Goal: Task Accomplishment & Management: Complete application form

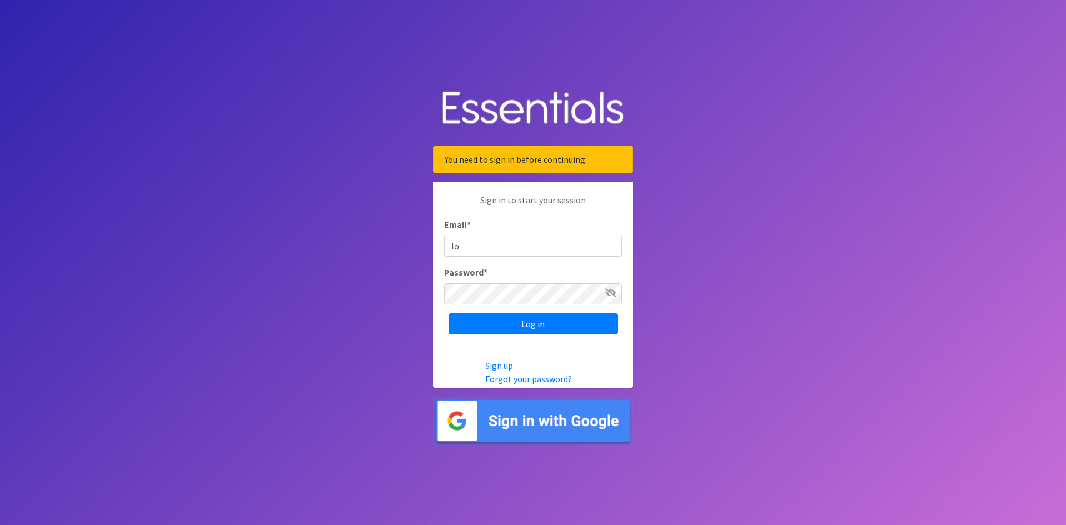
type input "[EMAIL_ADDRESS][DOMAIN_NAME]"
click at [528, 323] on input "Log in" at bounding box center [532, 323] width 169 height 21
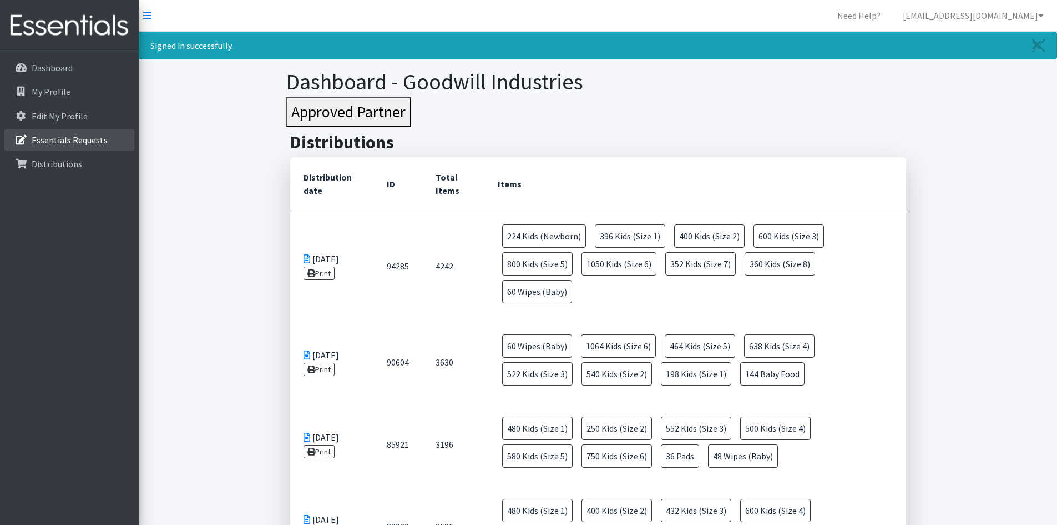
click at [90, 145] on p "Essentials Requests" at bounding box center [70, 139] width 76 height 11
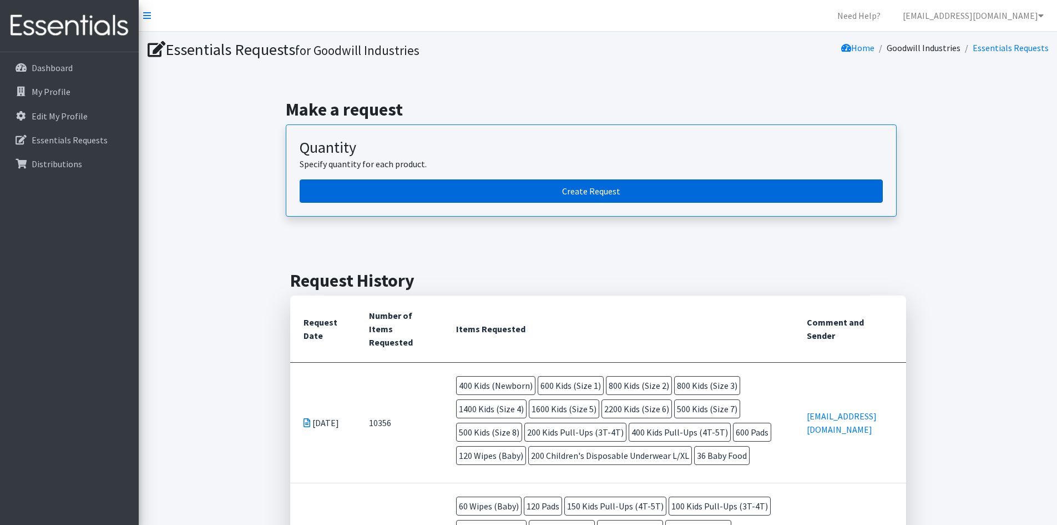
click at [597, 190] on link "Create Request" at bounding box center [591, 190] width 583 height 23
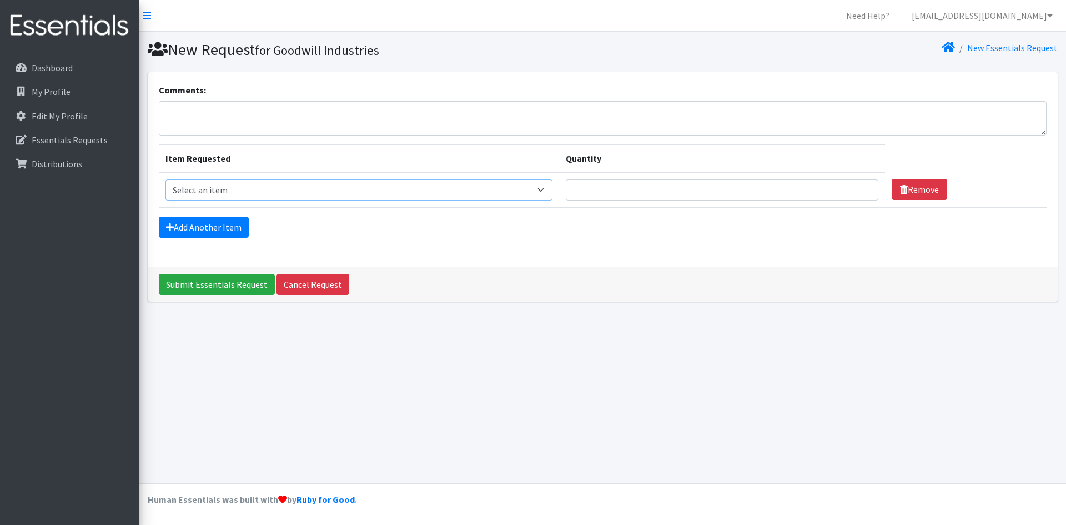
click at [552, 192] on select "Select an item Baby Food Children's Disposable Underwear L/XL Kids (Newborn) Ki…" at bounding box center [358, 189] width 387 height 21
select select "10041"
click at [165, 179] on select "Select an item Baby Food Children's Disposable Underwear L/XL Kids (Newborn) Ki…" at bounding box center [358, 189] width 387 height 21
click at [629, 188] on input "Quantity" at bounding box center [722, 189] width 313 height 21
type input "1"
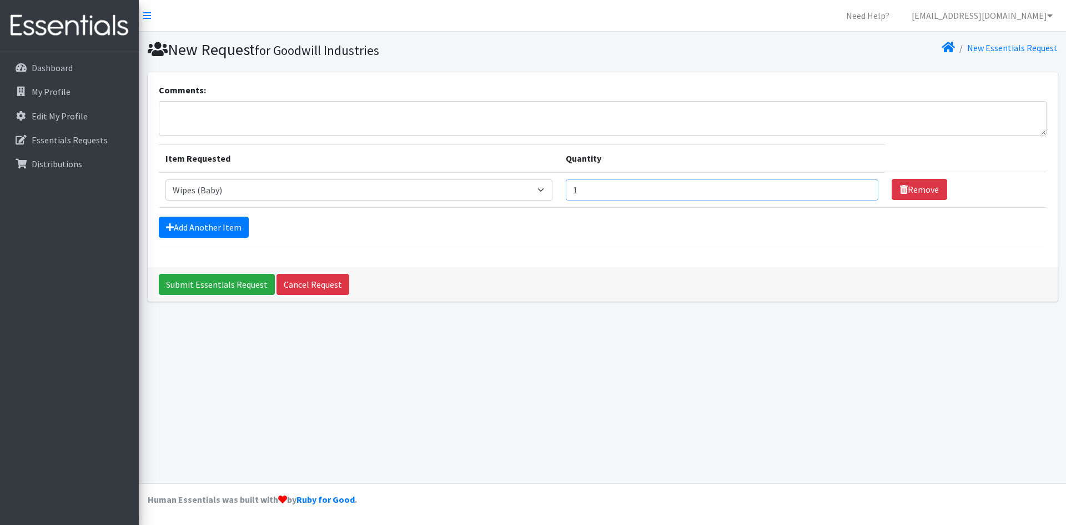
type input "2"
type input "80"
click at [228, 230] on link "Add Another Item" at bounding box center [204, 226] width 90 height 21
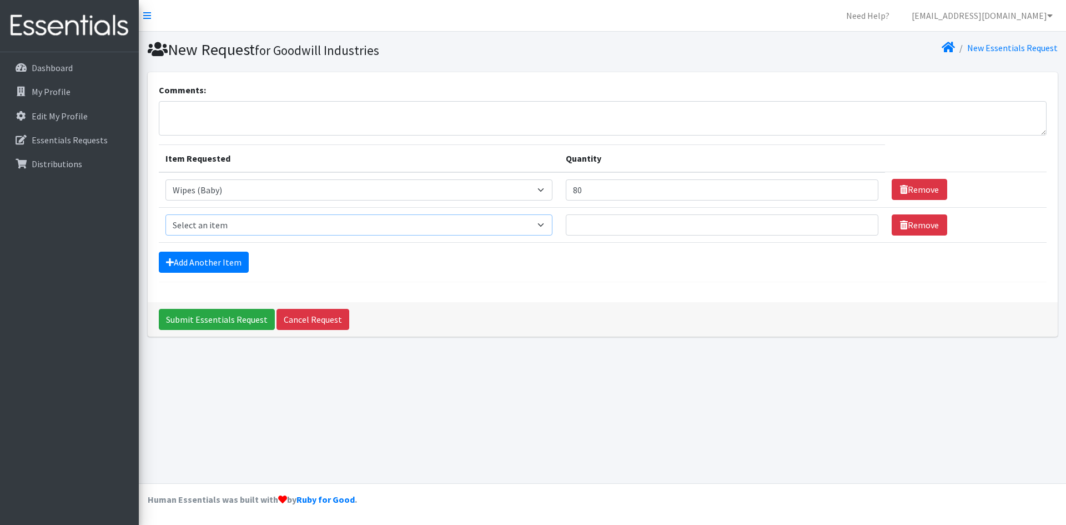
click at [330, 231] on select "Select an item Baby Food Children's Disposable Underwear L/XL Kids (Newborn) Ki…" at bounding box center [358, 224] width 387 height 21
select select "10040"
click at [165, 214] on select "Select an item Baby Food Children's Disposable Underwear L/XL Kids (Newborn) Ki…" at bounding box center [358, 224] width 387 height 21
click at [608, 223] on input "Quantity" at bounding box center [722, 224] width 313 height 21
type input "120"
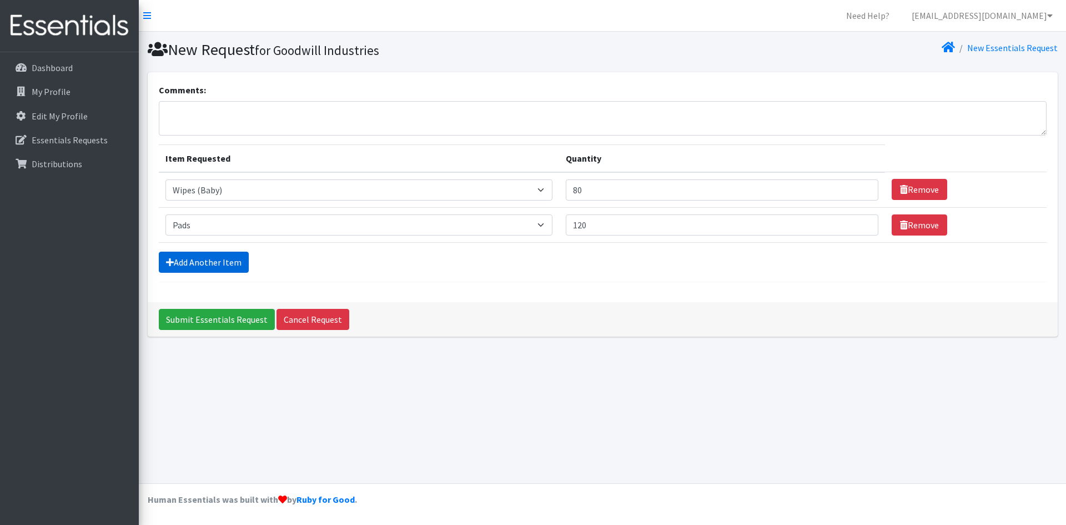
click at [199, 262] on link "Add Another Item" at bounding box center [204, 261] width 90 height 21
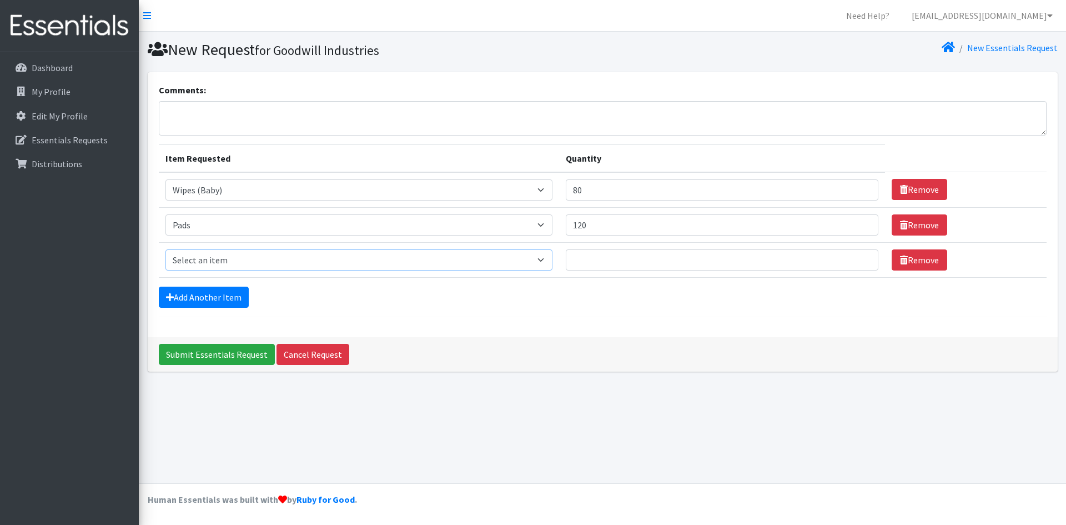
click at [360, 266] on select "Select an item Baby Food Children's Disposable Underwear L/XL Kids (Newborn) Ki…" at bounding box center [358, 259] width 387 height 21
select select "10066"
click at [165, 249] on select "Select an item Baby Food Children's Disposable Underwear L/XL Kids (Newborn) Ki…" at bounding box center [358, 259] width 387 height 21
click at [619, 266] on input "Quantity" at bounding box center [722, 259] width 313 height 21
type input "300"
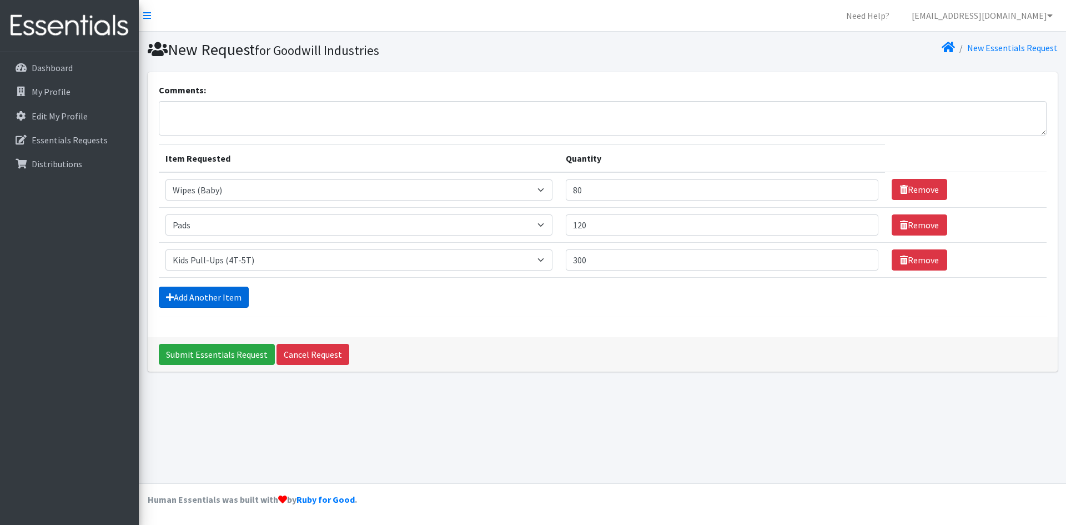
click at [215, 291] on link "Add Another Item" at bounding box center [204, 296] width 90 height 21
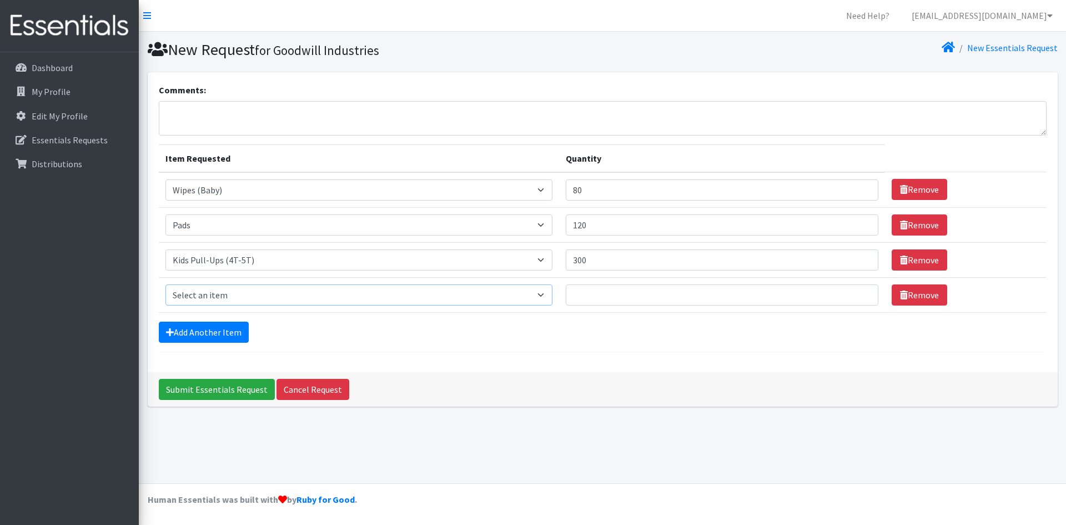
click at [203, 296] on select "Select an item Baby Food Children's Disposable Underwear L/XL Kids (Newborn) Ki…" at bounding box center [358, 294] width 387 height 21
select select "15235"
click at [165, 284] on select "Select an item Baby Food Children's Disposable Underwear L/XL Kids (Newborn) Ki…" at bounding box center [358, 294] width 387 height 21
click at [617, 296] on input "Quantity" at bounding box center [722, 294] width 313 height 21
type input "360"
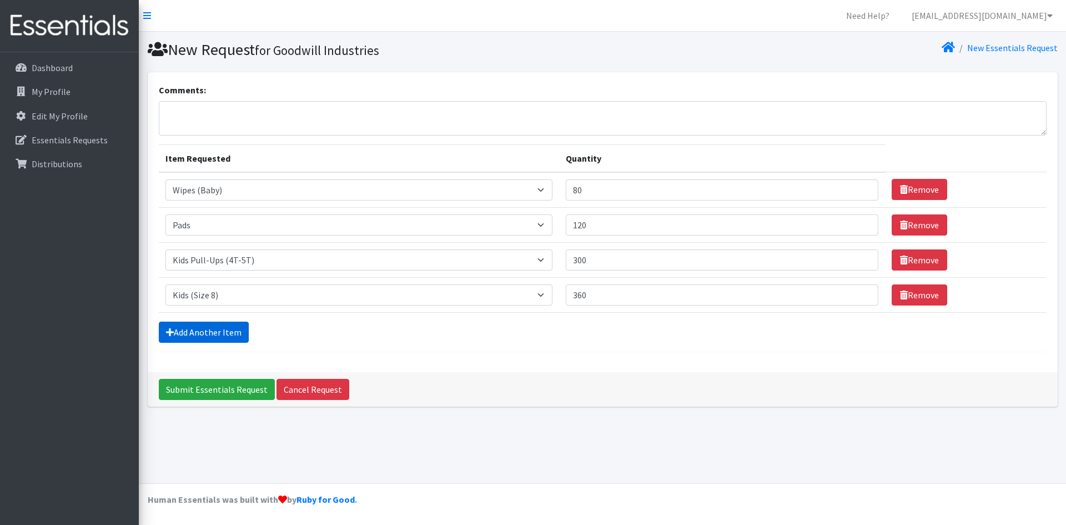
click at [190, 333] on link "Add Another Item" at bounding box center [204, 331] width 90 height 21
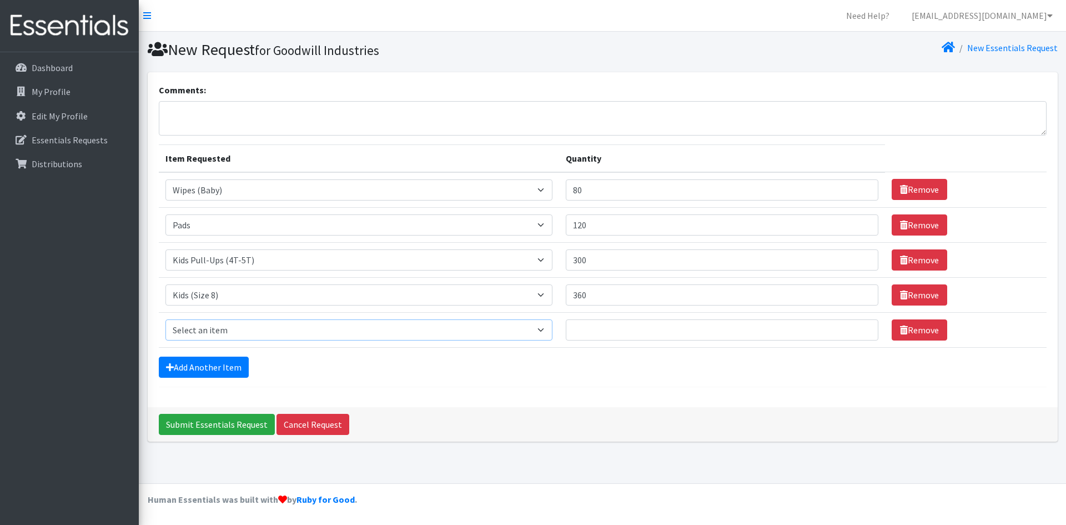
click at [225, 327] on select "Select an item Baby Food Children's Disposable Underwear L/XL Kids (Newborn) Ki…" at bounding box center [358, 329] width 387 height 21
select select "13780"
click at [165, 319] on select "Select an item Baby Food Children's Disposable Underwear L/XL Kids (Newborn) Ki…" at bounding box center [358, 329] width 387 height 21
click at [617, 327] on input "Quantity" at bounding box center [722, 329] width 313 height 21
type input "1"
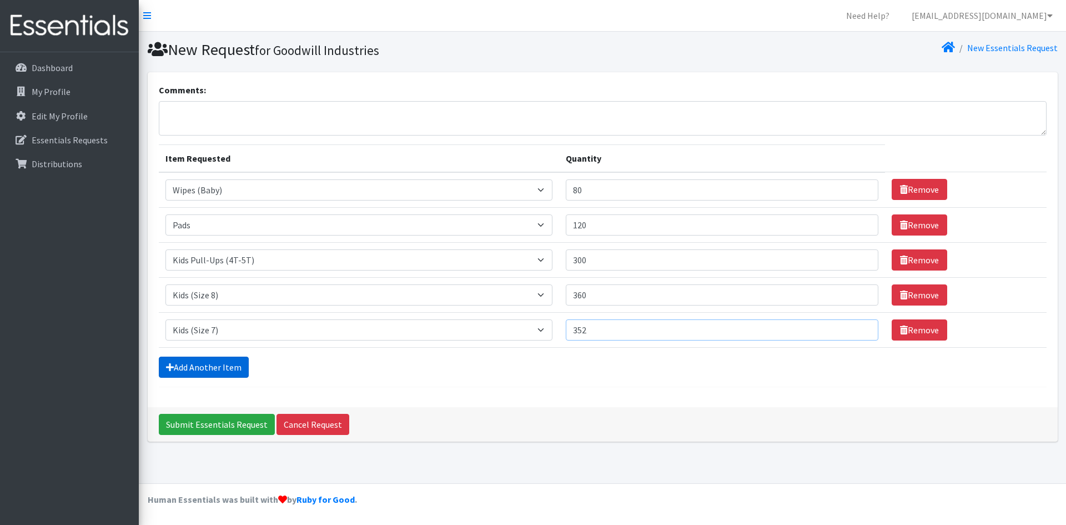
type input "352"
click at [211, 366] on link "Add Another Item" at bounding box center [204, 366] width 90 height 21
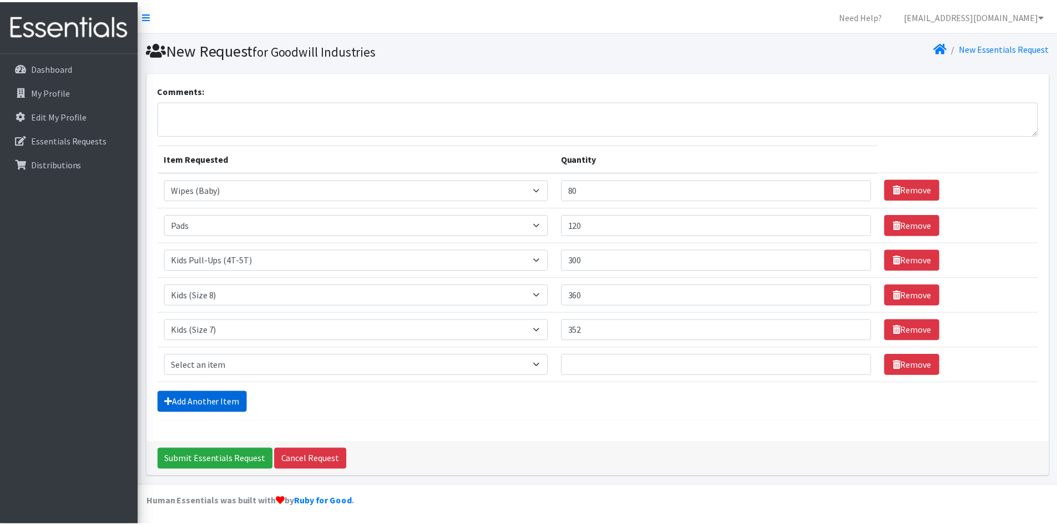
scroll to position [2, 0]
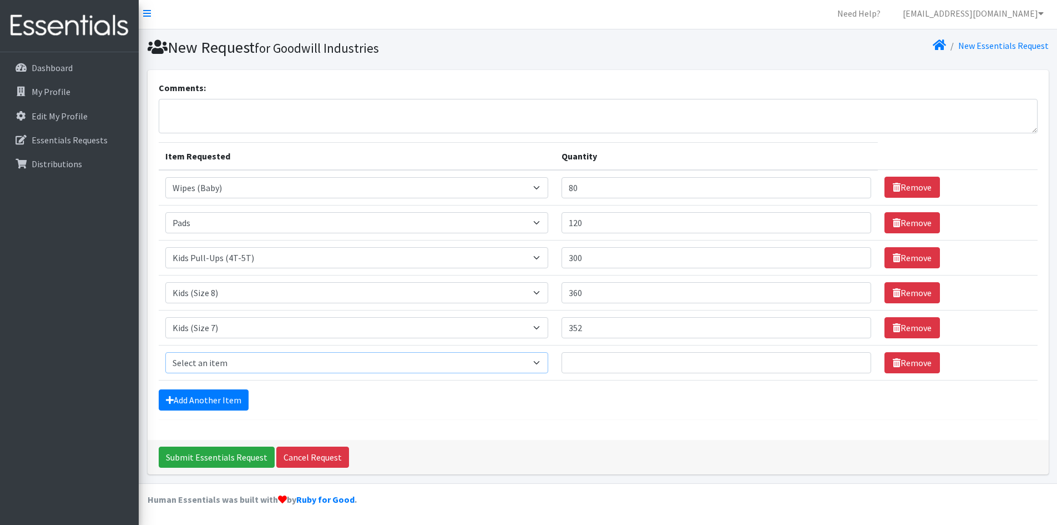
click at [244, 367] on select "Select an item Baby Food Children's Disposable Underwear L/XL Kids (Newborn) Ki…" at bounding box center [356, 362] width 383 height 21
select select "10062"
click at [165, 352] on select "Select an item Baby Food Children's Disposable Underwear L/XL Kids (Newborn) Ki…" at bounding box center [356, 362] width 383 height 21
click at [654, 367] on input "Quantity" at bounding box center [717, 362] width 310 height 21
type input "1050"
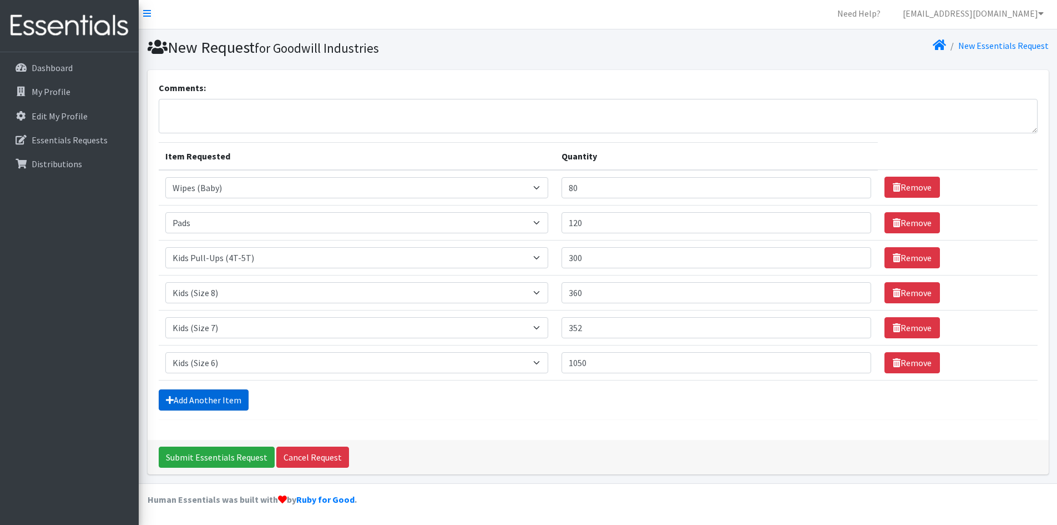
click at [221, 401] on link "Add Another Item" at bounding box center [204, 399] width 90 height 21
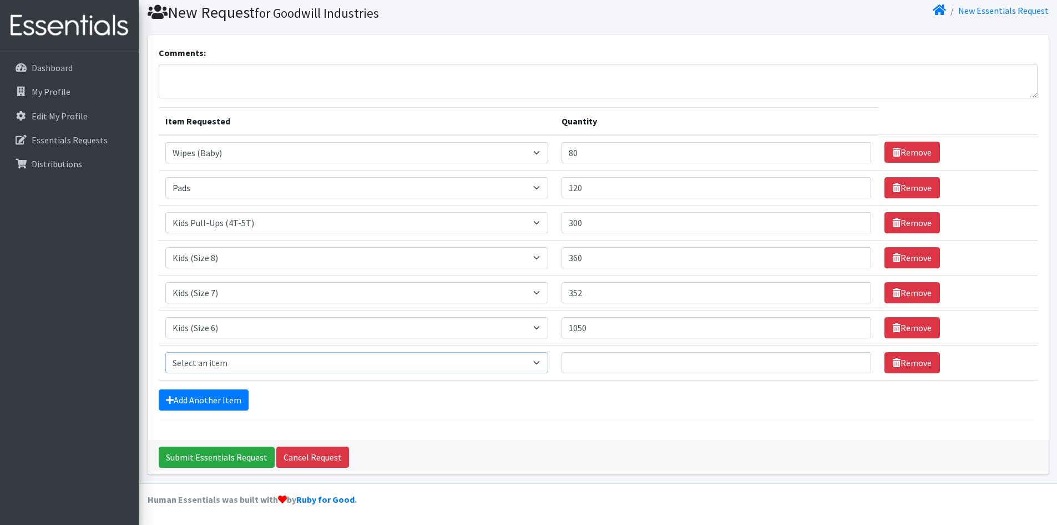
click at [216, 364] on select "Select an item Baby Food Children's Disposable Underwear L/XL Kids (Newborn) Ki…" at bounding box center [356, 362] width 383 height 21
select select "10042"
click at [165, 352] on select "Select an item Baby Food Children's Disposable Underwear L/XL Kids (Newborn) Ki…" at bounding box center [356, 362] width 383 height 21
click at [633, 356] on input "Quantity" at bounding box center [717, 362] width 310 height 21
type input "1050"
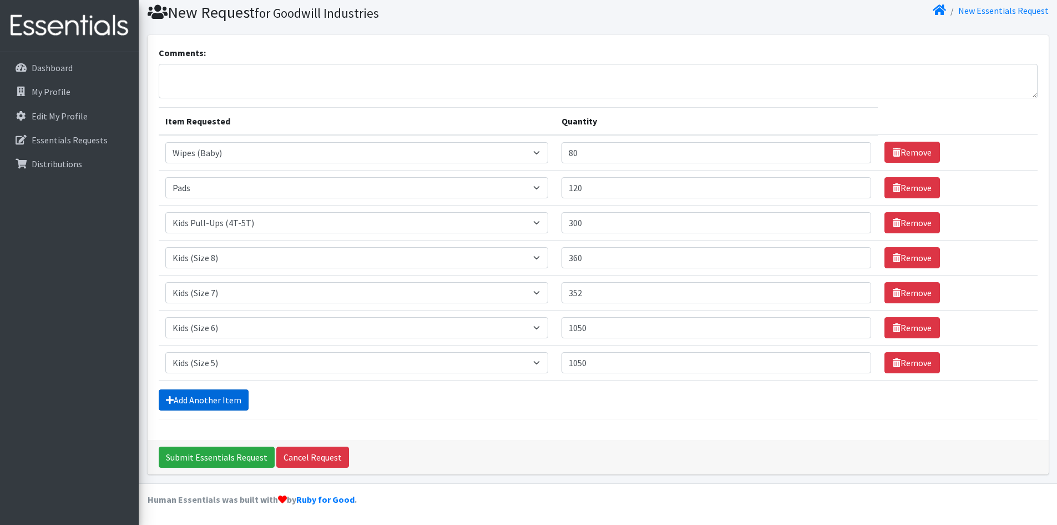
click at [214, 400] on link "Add Another Item" at bounding box center [204, 399] width 90 height 21
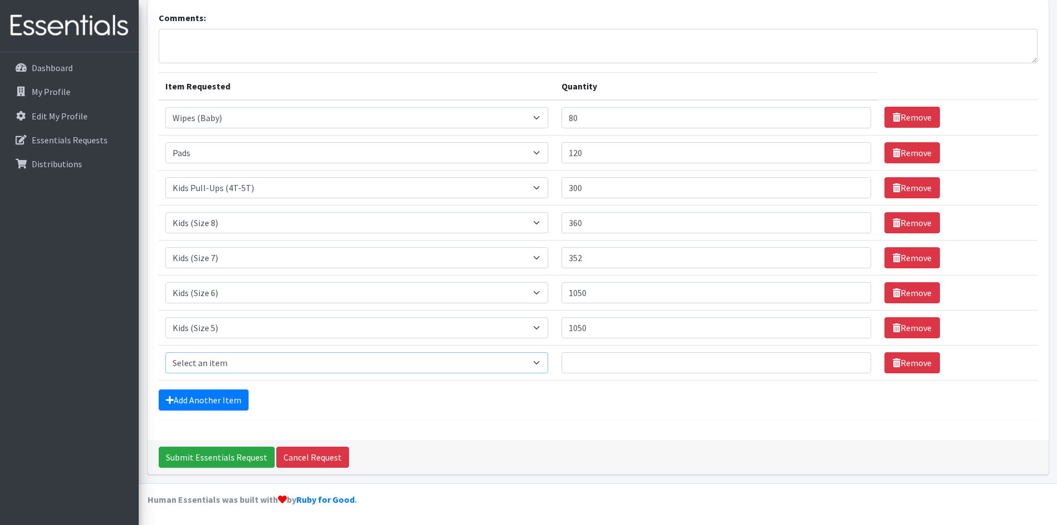
drag, startPoint x: 546, startPoint y: 364, endPoint x: 505, endPoint y: 356, distance: 41.8
click at [546, 364] on select "Select an item Baby Food Children's Disposable Underwear L/XL Kids (Newborn) Ki…" at bounding box center [356, 362] width 383 height 21
select select "10078"
click at [165, 352] on select "Select an item Baby Food Children's Disposable Underwear L/XL Kids (Newborn) Ki…" at bounding box center [356, 362] width 383 height 21
click at [608, 368] on input "Quantity" at bounding box center [717, 362] width 310 height 21
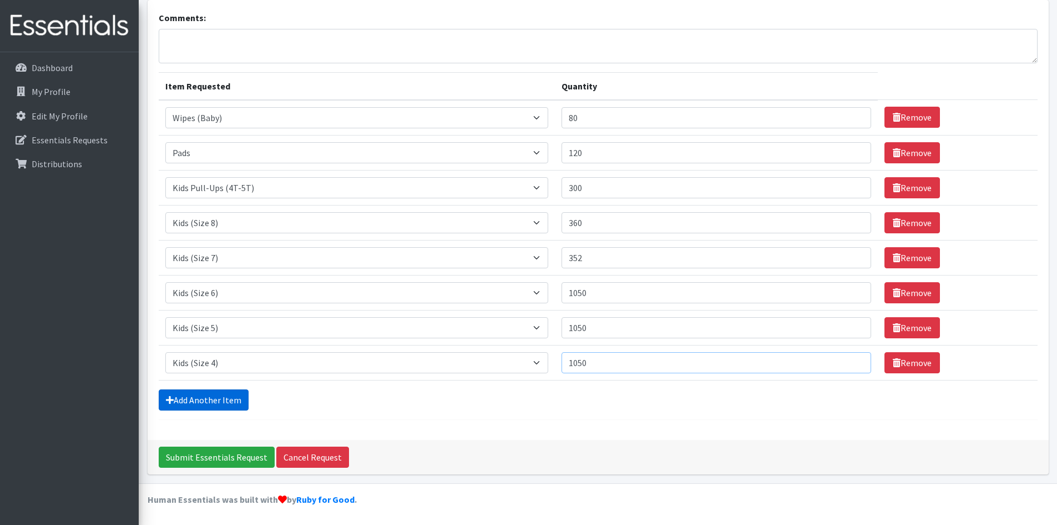
type input "1050"
click at [228, 403] on link "Add Another Item" at bounding box center [204, 399] width 90 height 21
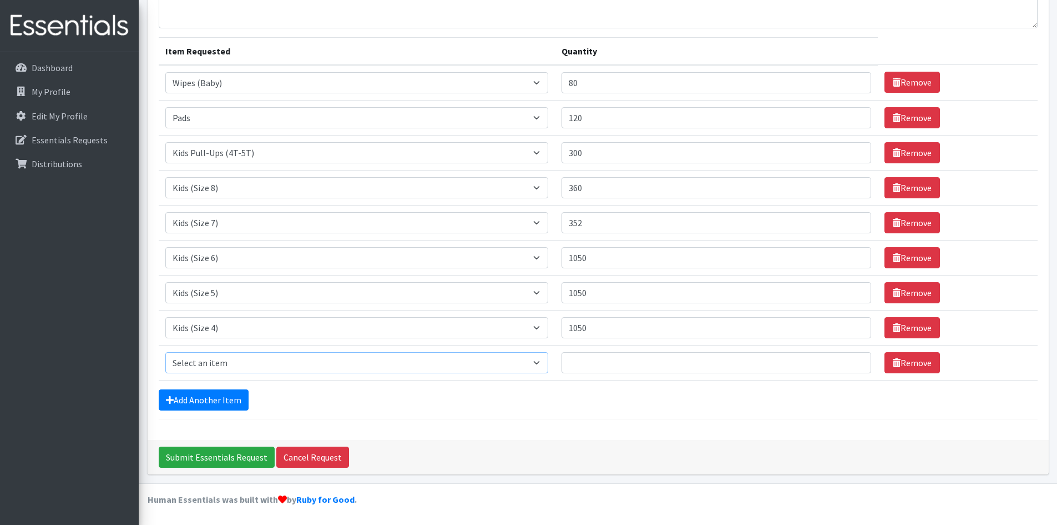
click at [235, 361] on select "Select an item Baby Food Children's Disposable Underwear L/XL Kids (Newborn) Ki…" at bounding box center [356, 362] width 383 height 21
select select "10061"
click at [165, 352] on select "Select an item Baby Food Children's Disposable Underwear L/XL Kids (Newborn) Ki…" at bounding box center [356, 362] width 383 height 21
click at [634, 356] on input "Quantity" at bounding box center [717, 362] width 310 height 21
click at [621, 357] on input "Quantity" at bounding box center [717, 362] width 310 height 21
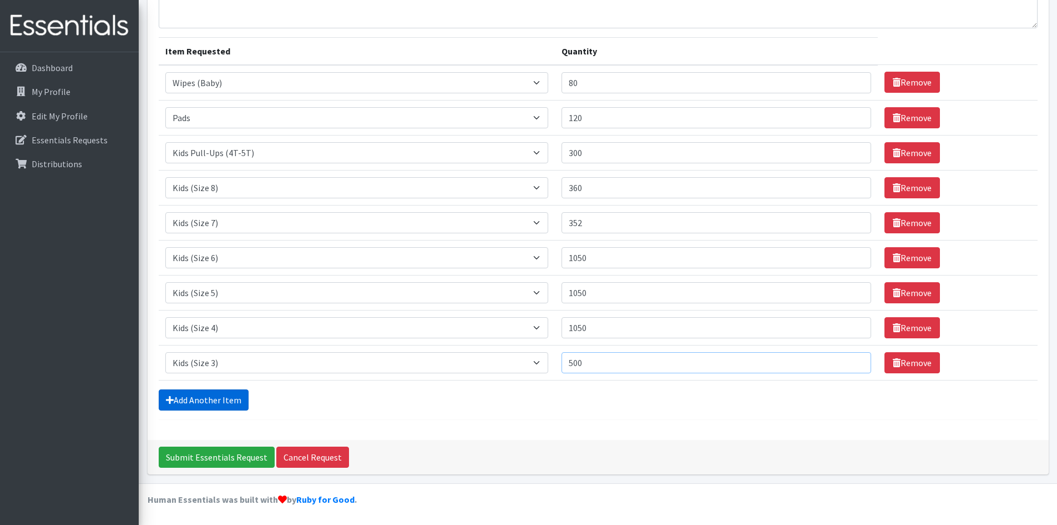
type input "500"
click at [229, 400] on link "Add Another Item" at bounding box center [204, 399] width 90 height 21
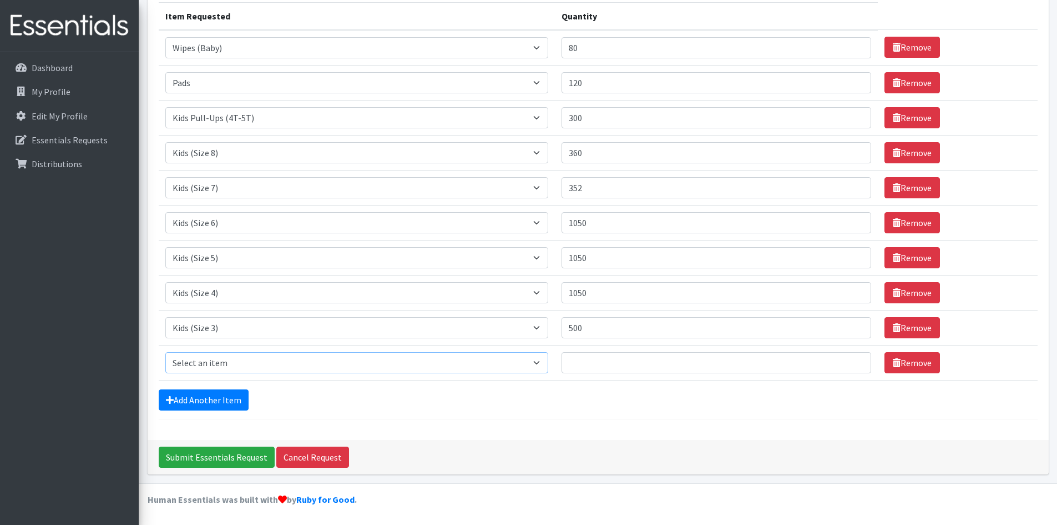
click at [268, 365] on select "Select an item Baby Food Children's Disposable Underwear L/XL Kids (Newborn) Ki…" at bounding box center [356, 362] width 383 height 21
select select "10068"
click at [165, 352] on select "Select an item Baby Food Children's Disposable Underwear L/XL Kids (Newborn) Ki…" at bounding box center [356, 362] width 383 height 21
click at [614, 360] on input "Quantity" at bounding box center [717, 362] width 310 height 21
type input "500"
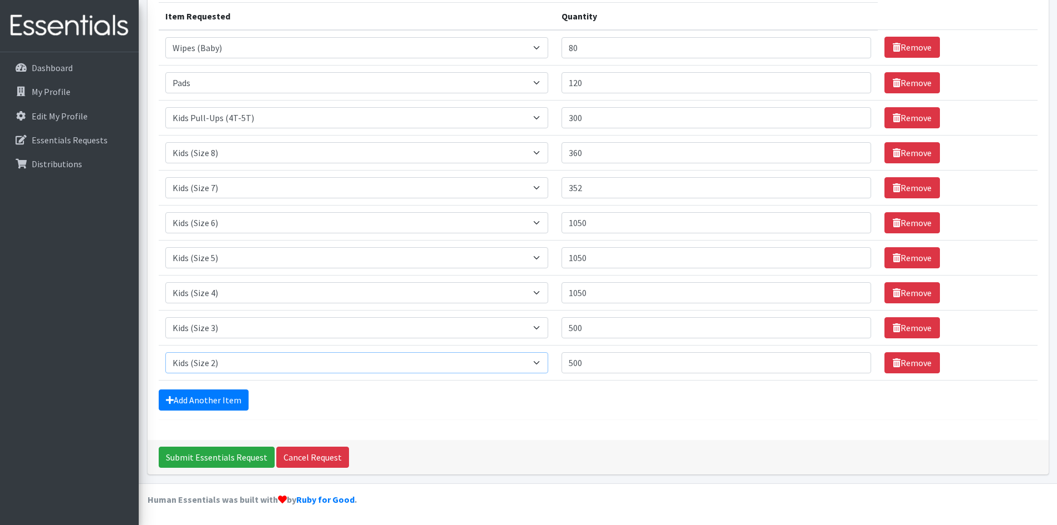
click at [540, 359] on select "Select an item Baby Food Children's Disposable Underwear L/XL Kids (Newborn) Ki…" at bounding box center [356, 362] width 383 height 21
click at [212, 399] on link "Add Another Item" at bounding box center [204, 399] width 90 height 21
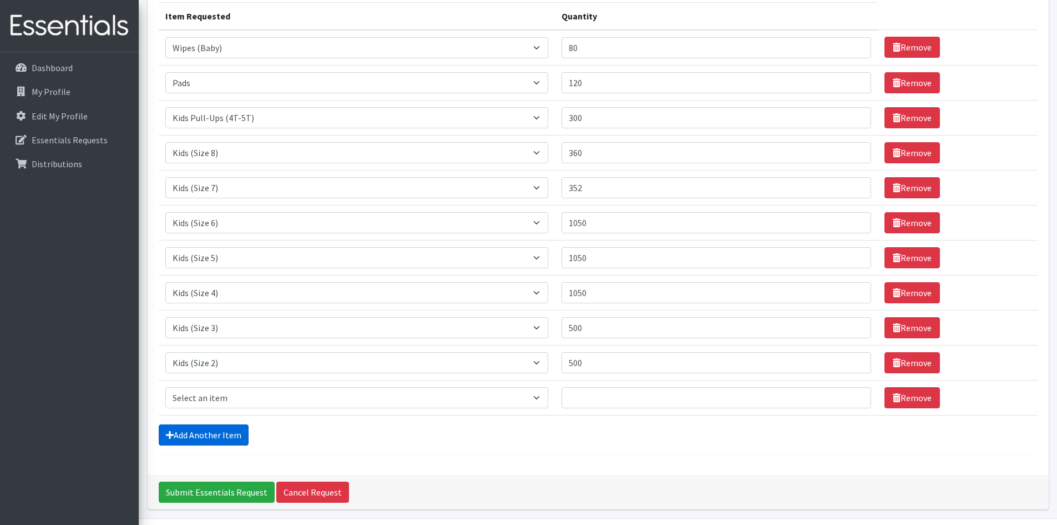
scroll to position [177, 0]
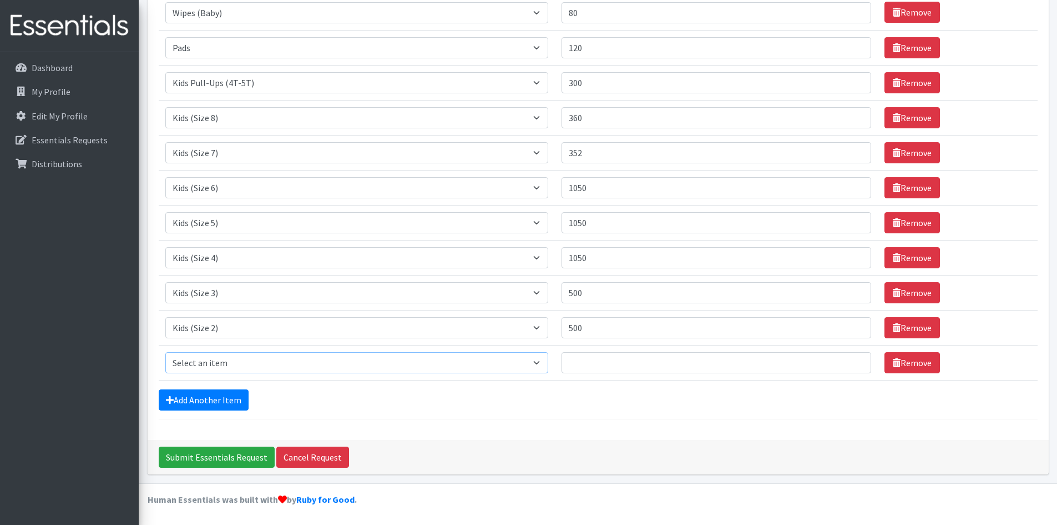
click at [265, 365] on select "Select an item Baby Food Children's Disposable Underwear L/XL Kids (Newborn) Ki…" at bounding box center [356, 362] width 383 height 21
select select "14783"
click at [165, 352] on select "Select an item Baby Food Children's Disposable Underwear L/XL Kids (Newborn) Ki…" at bounding box center [356, 362] width 383 height 21
click at [646, 364] on input "Quantity" at bounding box center [717, 362] width 310 height 21
type input "125"
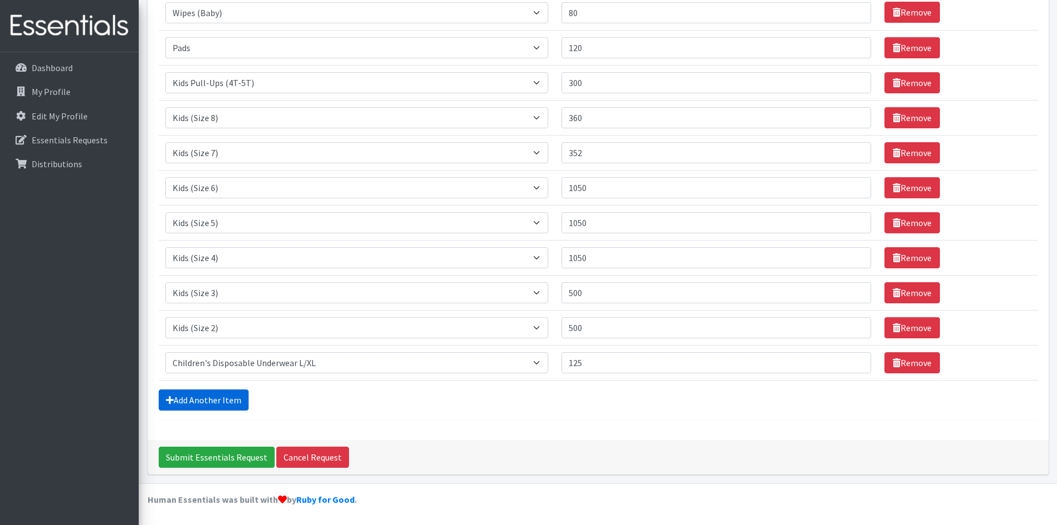
click at [231, 396] on link "Add Another Item" at bounding box center [204, 399] width 90 height 21
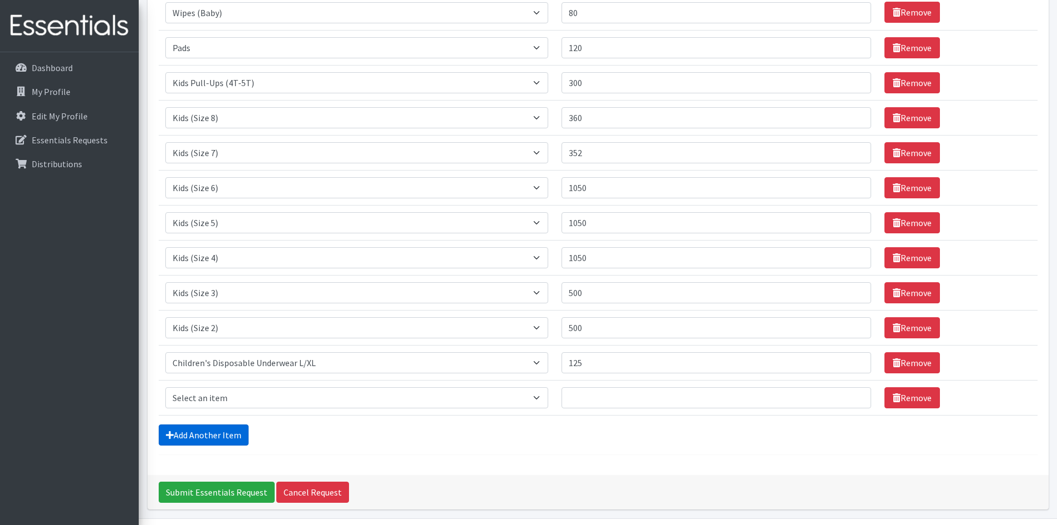
scroll to position [212, 0]
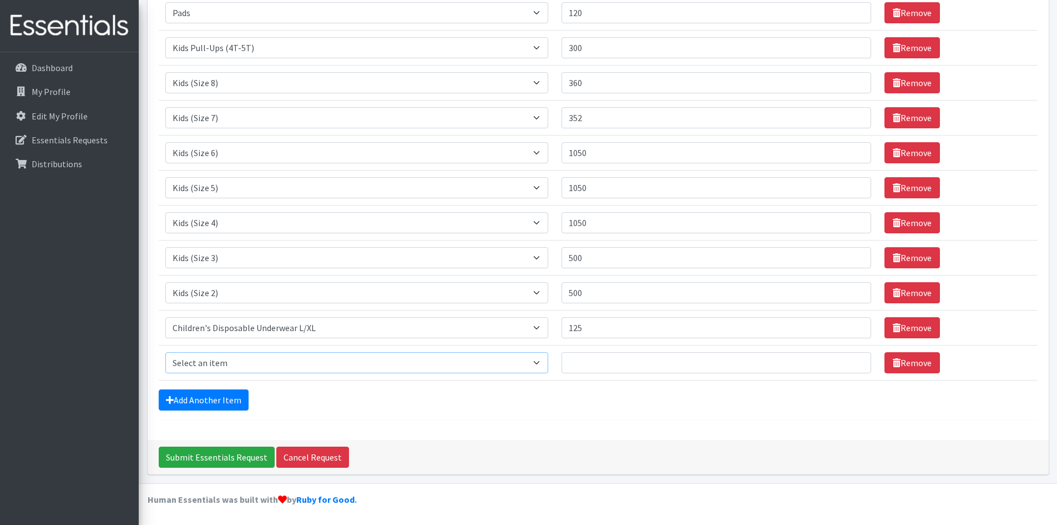
click at [279, 367] on select "Select an item Baby Food Children's Disposable Underwear L/XL Kids (Newborn) Ki…" at bounding box center [356, 362] width 383 height 21
select select "13740"
click at [165, 352] on select "Select an item Baby Food Children's Disposable Underwear L/XL Kids (Newborn) Ki…" at bounding box center [356, 362] width 383 height 21
click at [613, 367] on input "Quantity" at bounding box center [717, 362] width 310 height 21
type input "24"
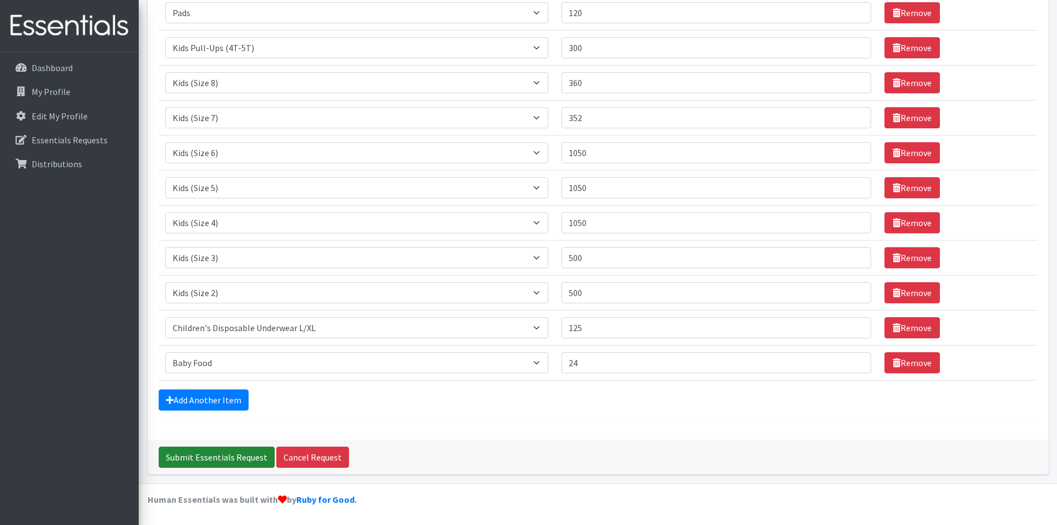
click at [229, 459] on input "Submit Essentials Request" at bounding box center [217, 456] width 116 height 21
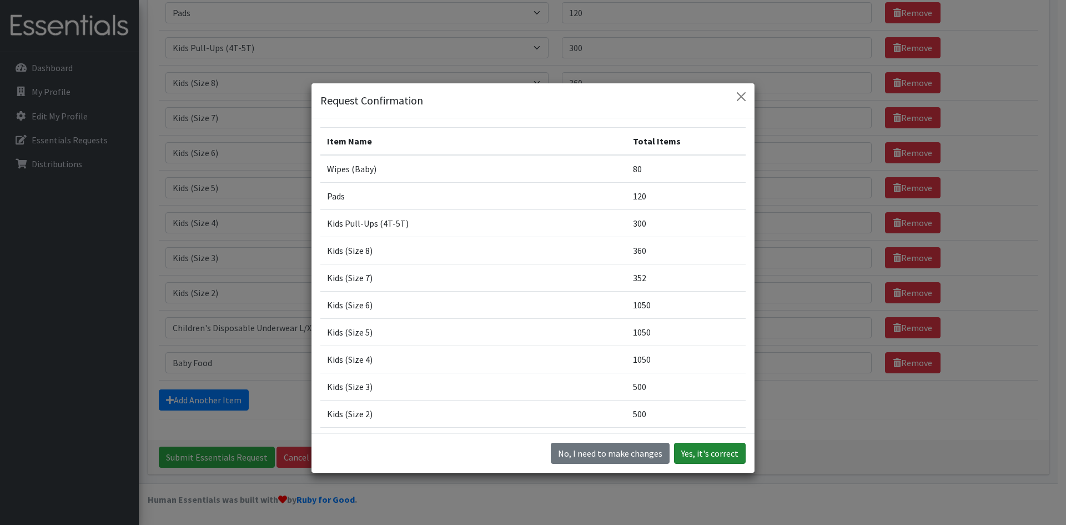
click at [732, 453] on button "Yes, it's correct" at bounding box center [710, 452] width 72 height 21
